Goal: Task Accomplishment & Management: Complete application form

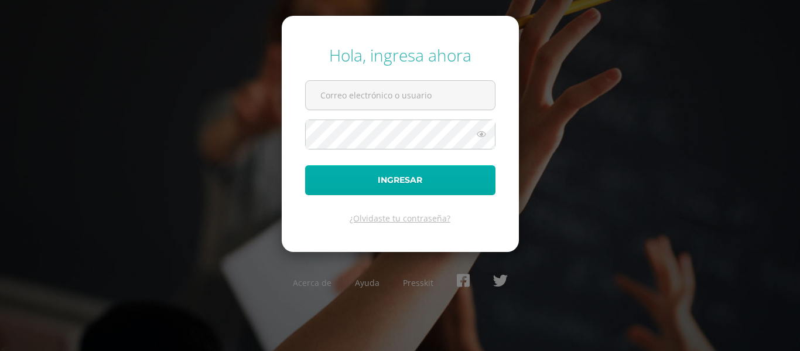
type input "[EMAIL_ADDRESS][DOMAIN_NAME]"
click at [385, 179] on button "Ingresar" at bounding box center [400, 180] width 190 height 30
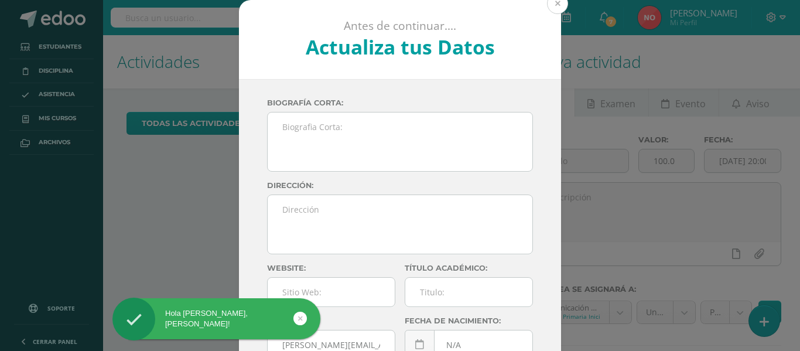
click at [550, 7] on button at bounding box center [557, 3] width 21 height 21
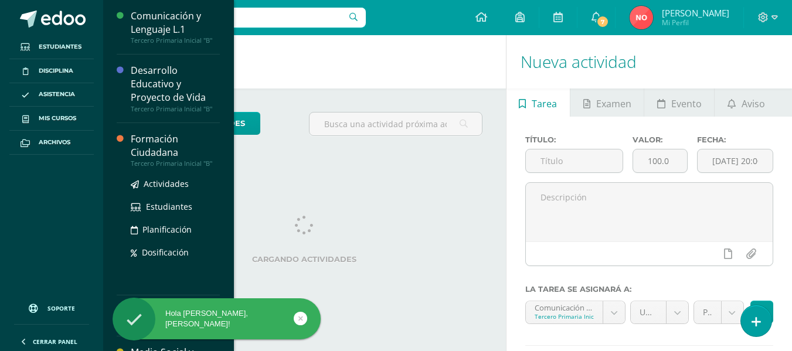
click at [143, 141] on div "Formación Ciudadana" at bounding box center [175, 145] width 89 height 27
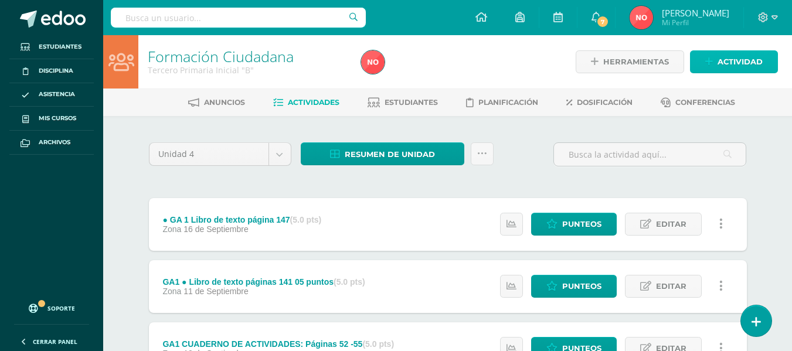
click at [712, 58] on icon at bounding box center [709, 62] width 8 height 10
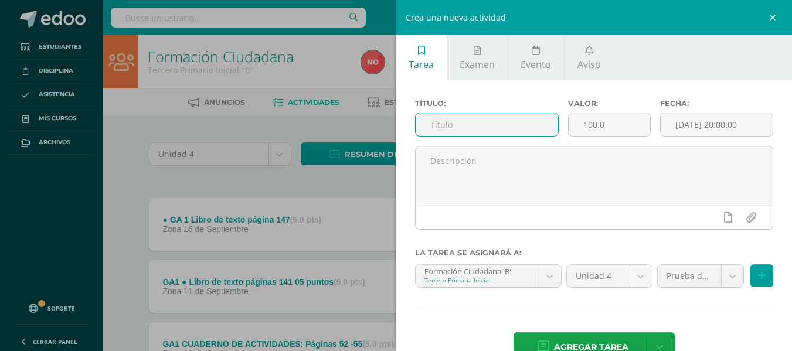
click at [455, 118] on input "text" at bounding box center [486, 124] width 142 height 23
type input "f"
click at [455, 125] on input "FERIA GASTRONOMI" at bounding box center [486, 124] width 142 height 23
click at [527, 125] on input "FERIA DE GASTRONOMI" at bounding box center [486, 124] width 142 height 23
type input "FERIA DE GASTRONOMIA"
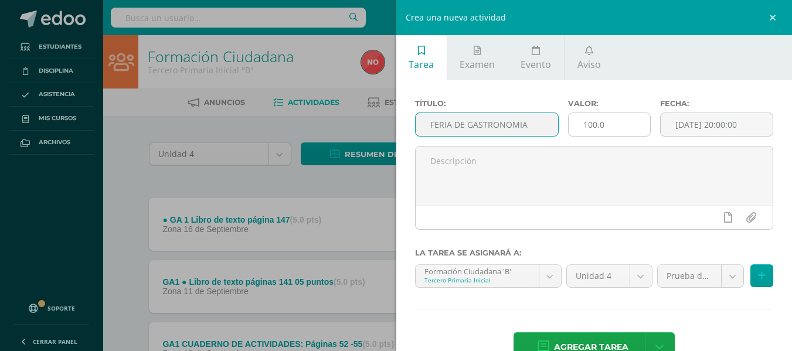
click at [604, 121] on input "100.0" at bounding box center [608, 124] width 81 height 23
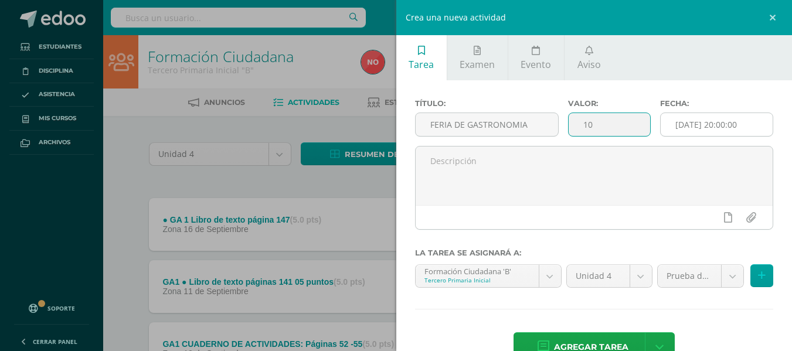
type input "10"
click at [749, 122] on input "[DATE] 20:00:00" at bounding box center [716, 124] width 112 height 23
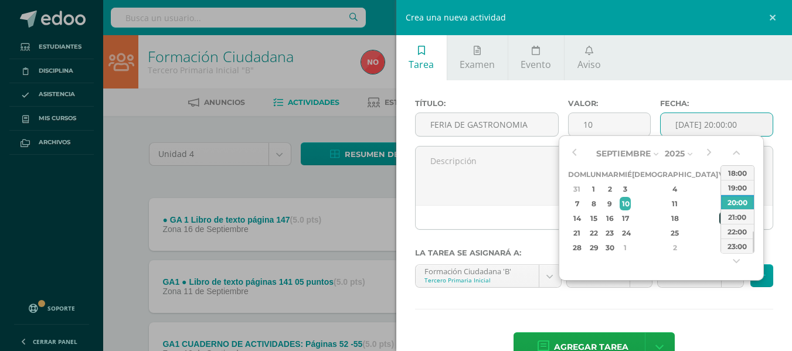
click at [719, 214] on div "19" at bounding box center [724, 218] width 11 height 13
click at [731, 244] on div "23:00" at bounding box center [737, 246] width 33 height 15
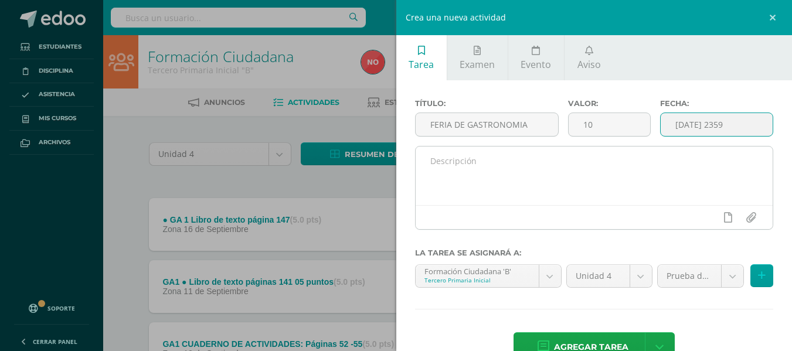
type input "2025-09-10 20:00"
click at [552, 165] on textarea at bounding box center [593, 176] width 357 height 59
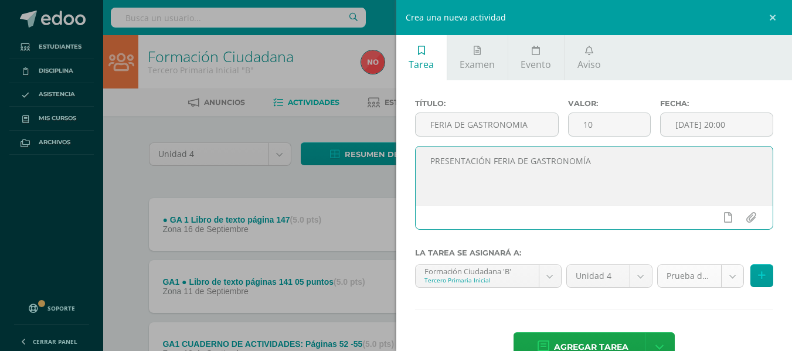
type textarea "PRESENTACIÓN FERIA DE GASTRONOMÍA"
click at [724, 275] on body "Estudiantes Disciplina Asistencia Mis cursos Archivos Soporte Centro de ayuda Ú…" at bounding box center [396, 226] width 792 height 453
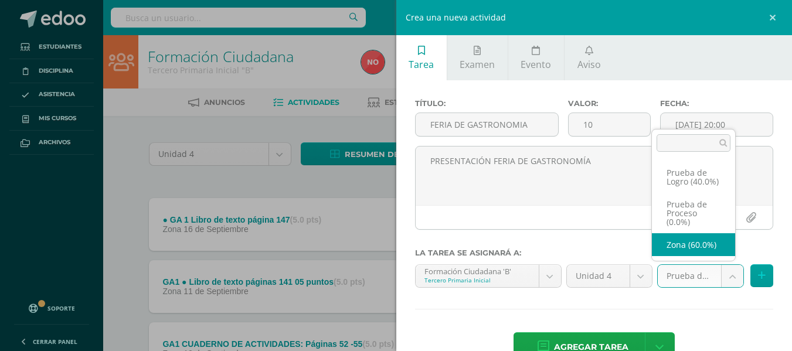
select select "154321"
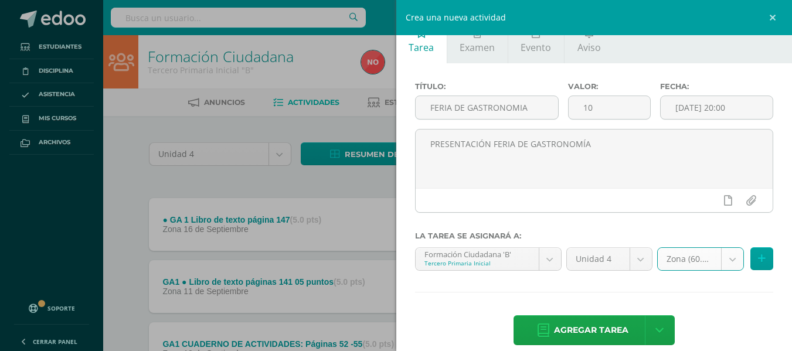
scroll to position [32, 0]
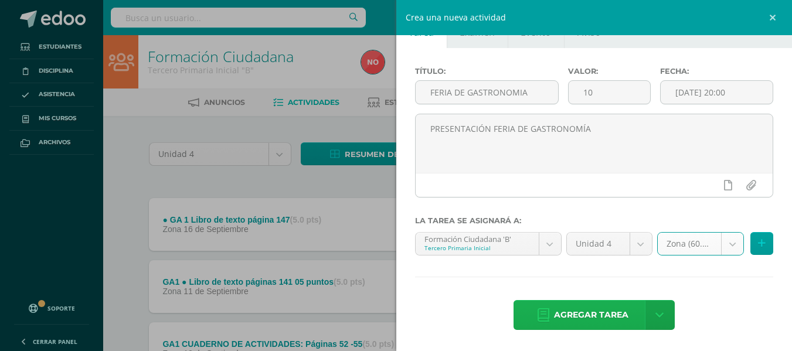
click at [560, 308] on span "Agregar tarea" at bounding box center [591, 315] width 74 height 29
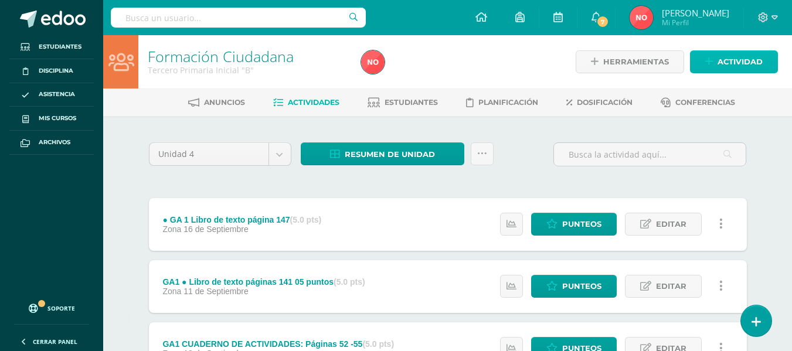
click at [707, 62] on icon at bounding box center [709, 62] width 8 height 10
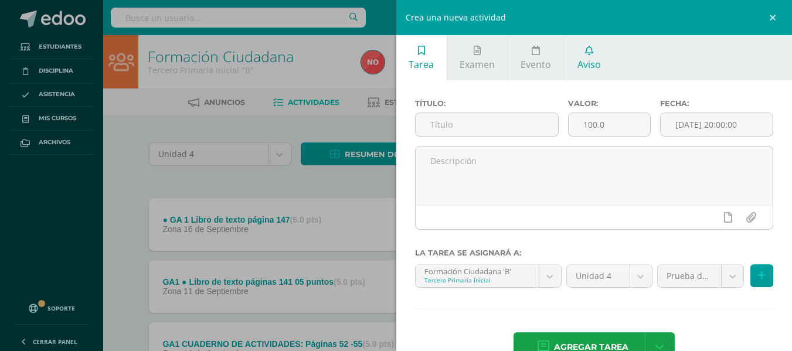
click at [592, 60] on span "Aviso" at bounding box center [588, 64] width 23 height 13
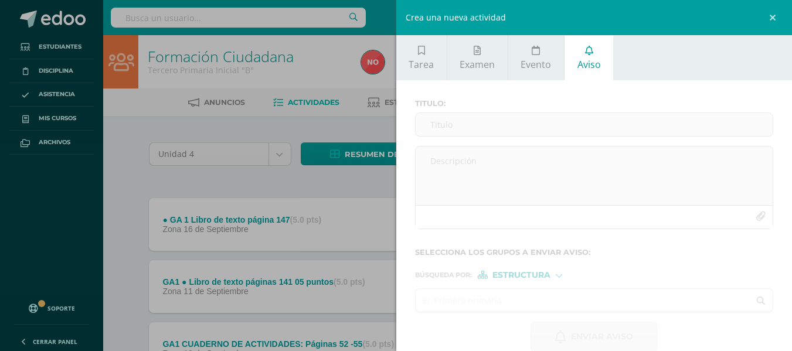
scroll to position [19, 0]
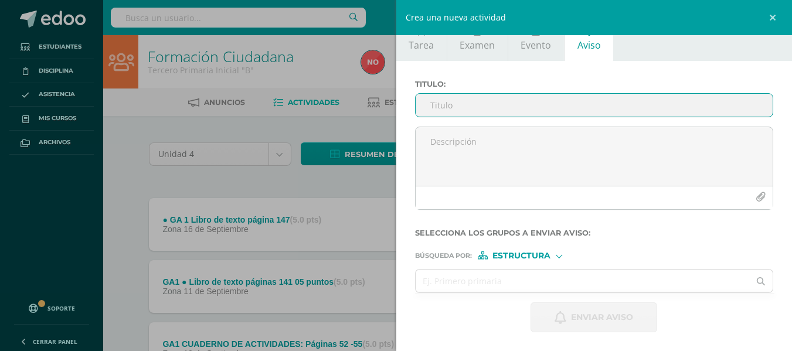
click at [464, 104] on input "Titulo :" at bounding box center [593, 105] width 357 height 23
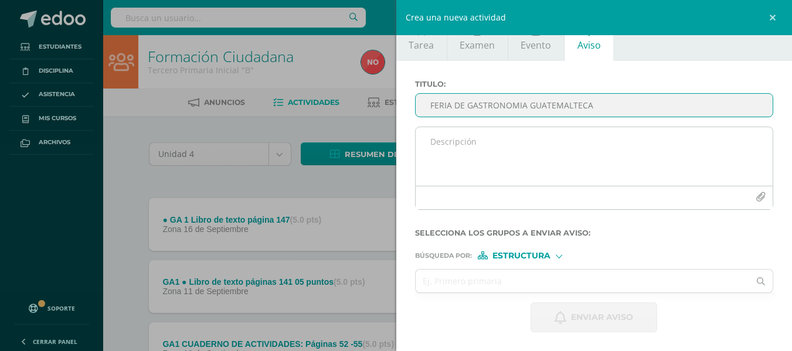
type input "FERIA DE GASTRONOMIA GUATEMALTECA"
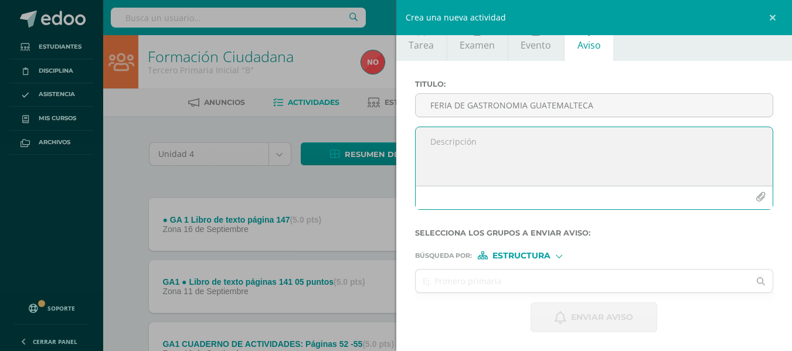
click at [445, 132] on textarea at bounding box center [593, 156] width 357 height 59
click at [448, 141] on textarea "FEL¿RIA DE GASTRONOMÍA GUATEMALTECA" at bounding box center [593, 156] width 357 height 59
click at [610, 131] on textarea "FERIA DE GASTRONOMÍA GUATEMALTECA" at bounding box center [593, 156] width 357 height 59
type textarea "FERIA DE GASTRONOMÍA GUATEMALTECA"
click at [755, 196] on icon "button" at bounding box center [760, 197] width 10 height 10
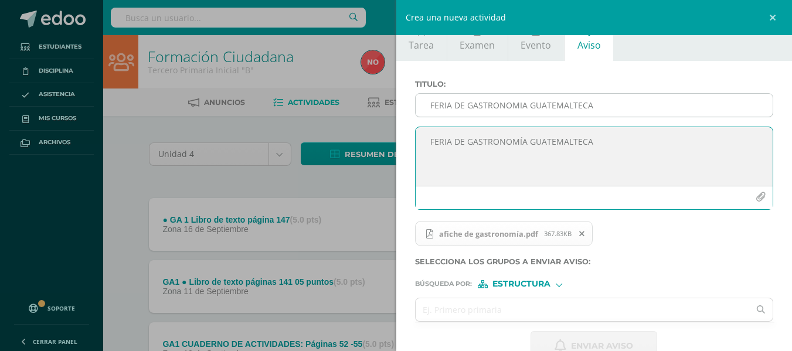
click at [451, 107] on input "FERIA DE GASTRONOMIA GUATEMALTECA" at bounding box center [593, 105] width 357 height 23
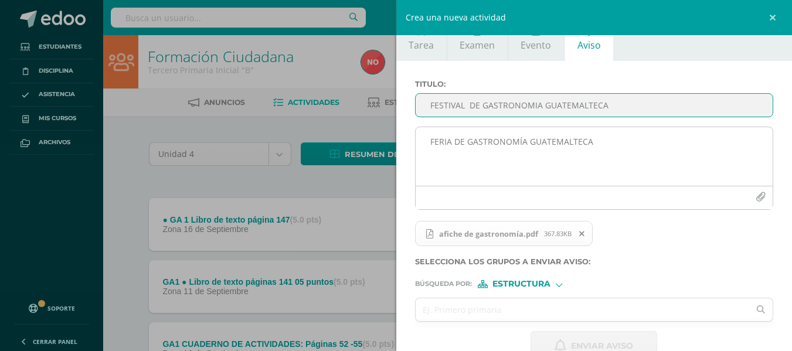
type input "FESTIVAL DE GASTRONOMIA GUATEMALTECA"
click at [449, 144] on textarea "FERIA DE GASTRONOMÍA GUATEMALTECA" at bounding box center [593, 156] width 357 height 59
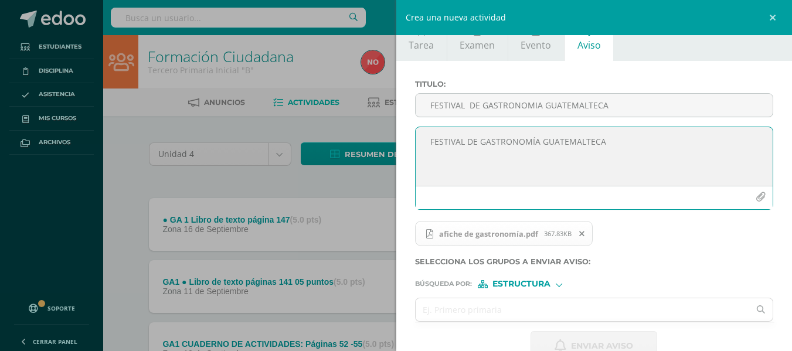
click at [493, 161] on textarea "FESTIVAL DE GASTRONOMÍA GUATEMALTECA" at bounding box center [593, 156] width 357 height 59
click at [618, 144] on textarea "FESTIVAL DE GASTRONOMÍA GUATEMALTECA" at bounding box center [593, 156] width 357 height 59
type textarea "FESTIVAL DE GASTRONOMÍA GUATEMALTECA"
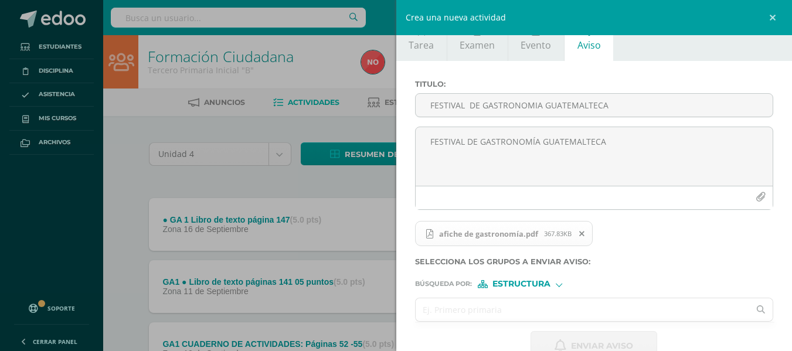
click at [518, 310] on input "text" at bounding box center [582, 309] width 334 height 23
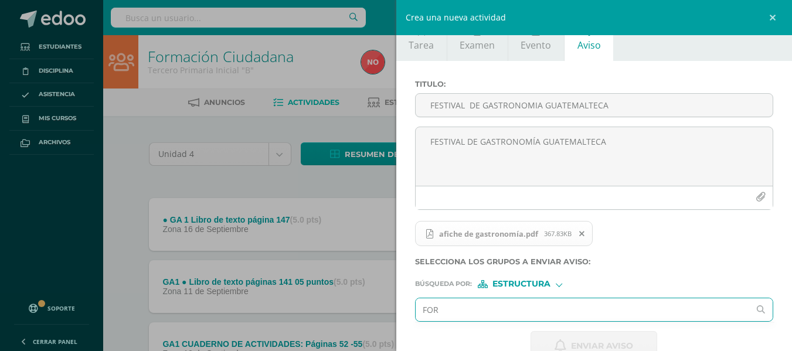
type input "FORM"
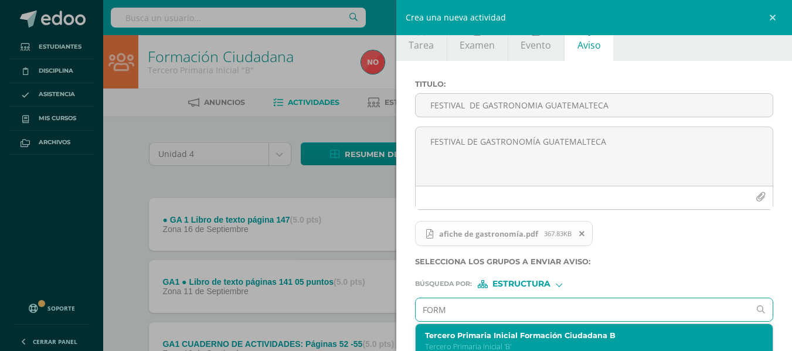
click at [511, 337] on label "Tercero Primaria Inicial Formación Ciudadana B" at bounding box center [586, 335] width 323 height 9
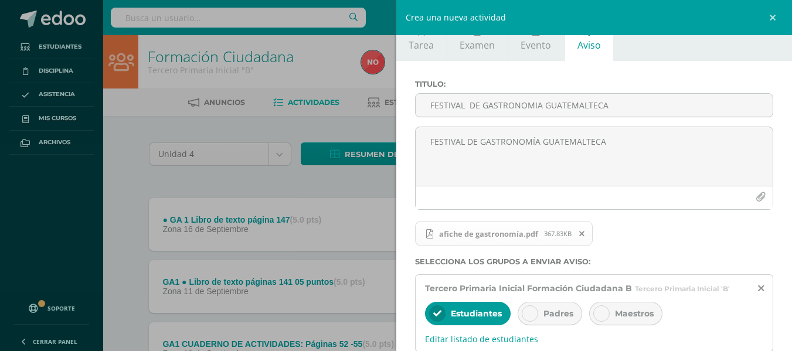
click at [527, 312] on icon at bounding box center [530, 313] width 8 height 8
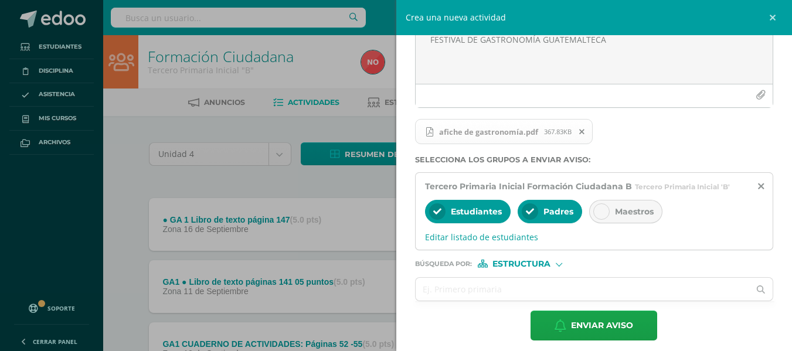
scroll to position [130, 0]
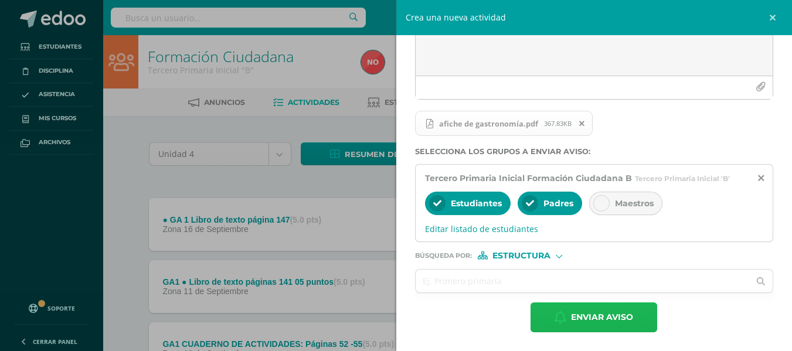
click at [585, 311] on span "Enviar aviso" at bounding box center [602, 317] width 62 height 29
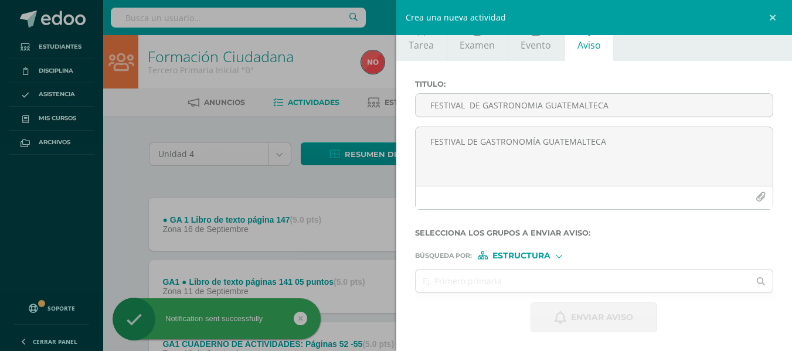
scroll to position [19, 0]
click at [373, 181] on div "Crea una nueva actividad Tarea Examen Evento Aviso Título: Valor: 100.0 Fecha: …" at bounding box center [396, 175] width 792 height 351
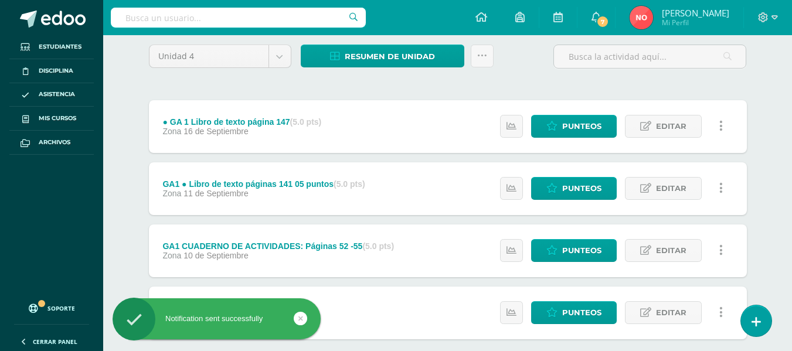
scroll to position [164, 0]
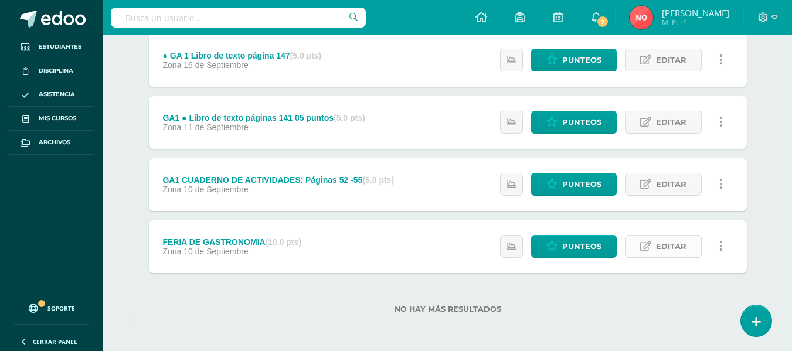
click at [676, 243] on span "Editar" at bounding box center [671, 247] width 30 height 22
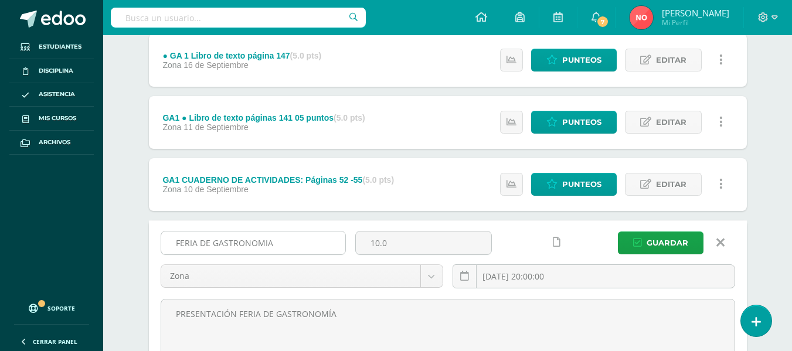
click at [195, 244] on input "FERIA DE GASTRONOMIA" at bounding box center [253, 242] width 184 height 23
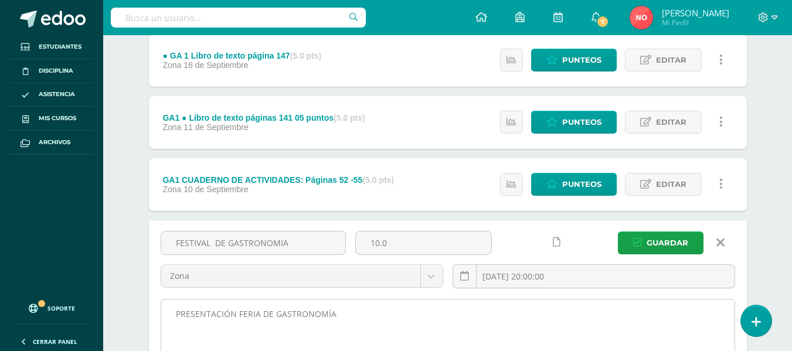
type input "FESTIVAL DE GASTRONOMIA"
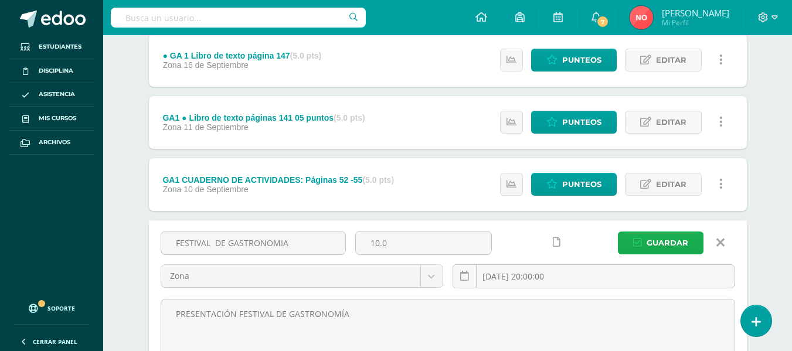
type textarea "PRESENTACIÓN FESTIVAL DE GASTRONOMÍA"
click at [665, 236] on span "Guardar" at bounding box center [667, 243] width 42 height 22
